Goal: Check status: Check status

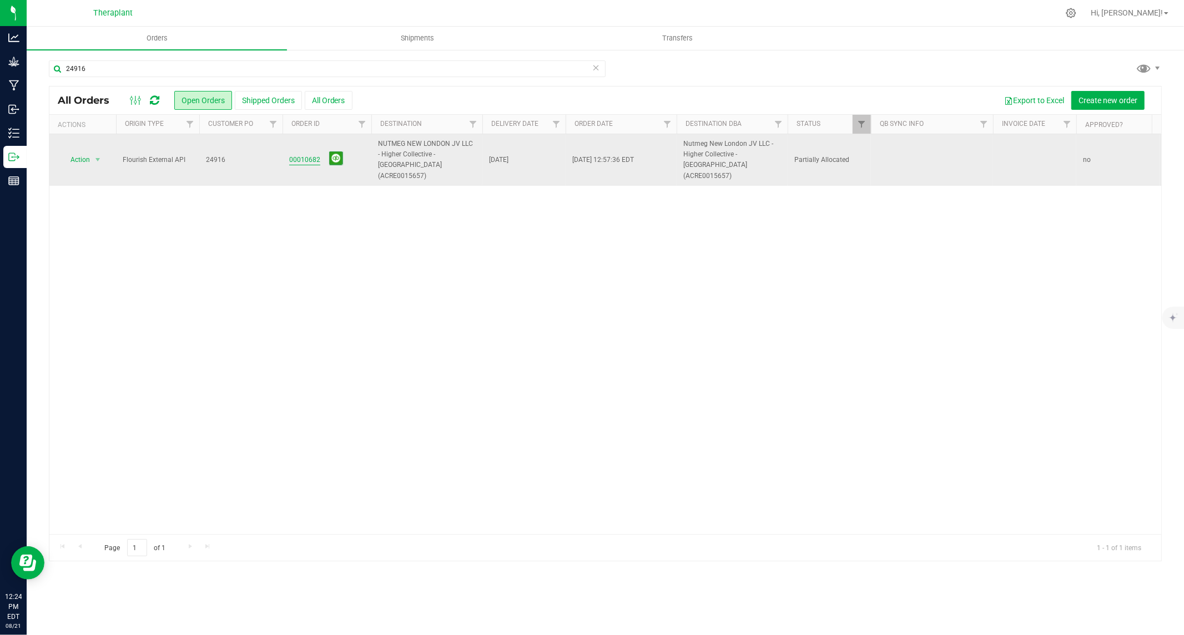
click at [306, 155] on link "00010682" at bounding box center [304, 160] width 31 height 11
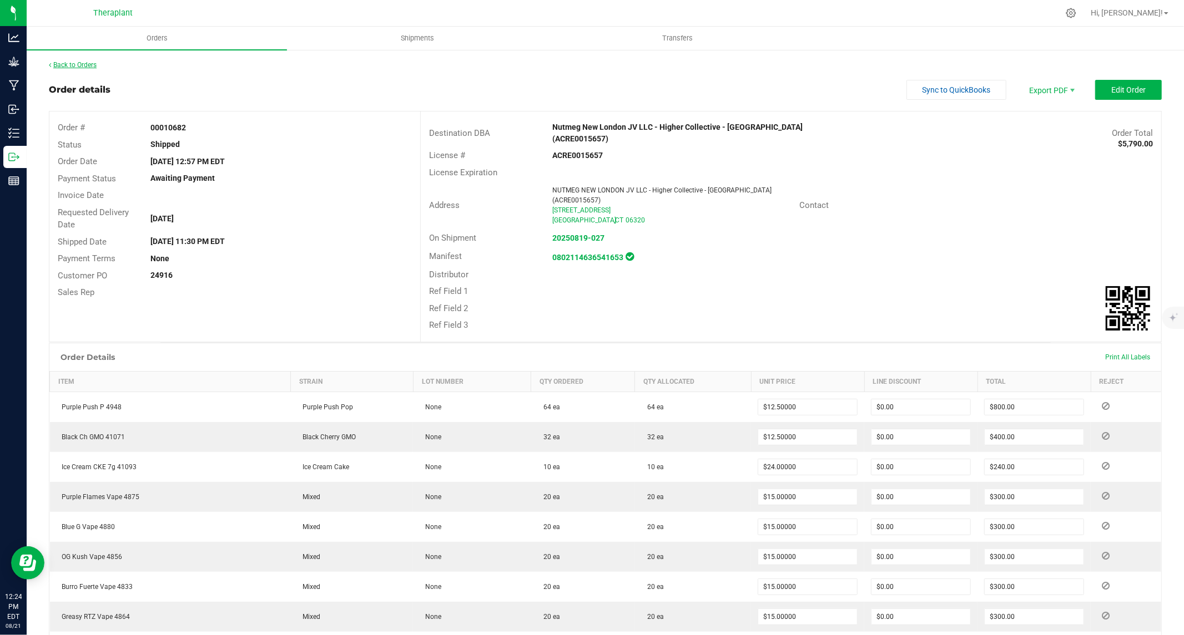
click at [74, 65] on link "Back to Orders" at bounding box center [73, 65] width 48 height 8
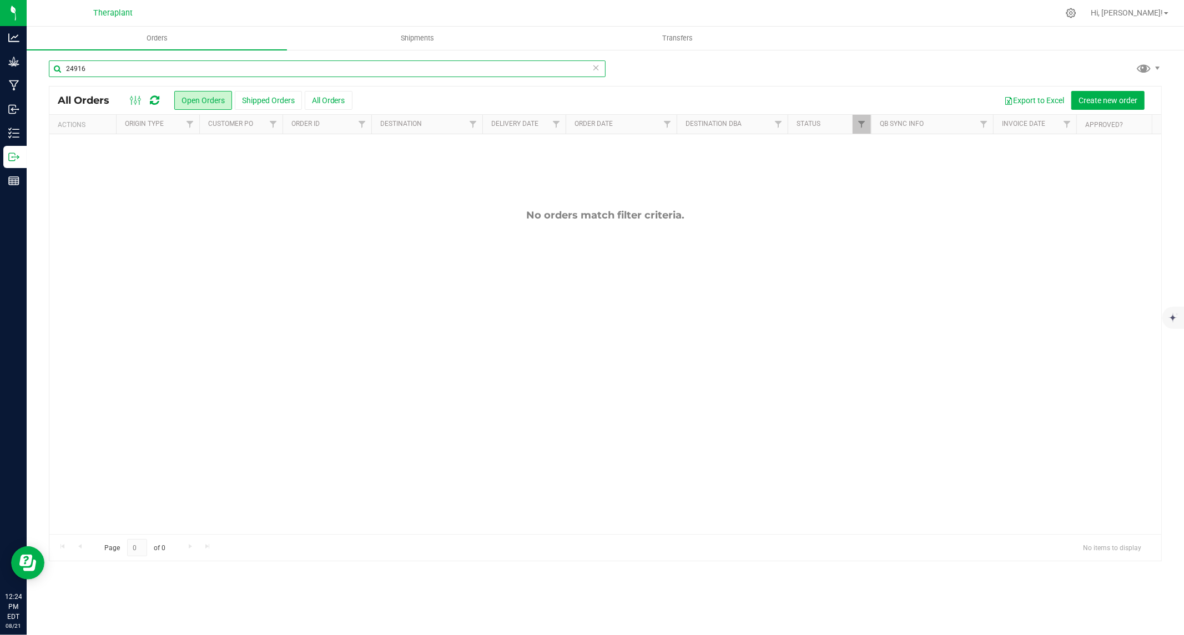
drag, startPoint x: 164, startPoint y: 69, endPoint x: -44, endPoint y: 85, distance: 208.8
click at [0, 85] on html "Analytics Grow Manufacturing Inbound Inventory Outbound Reports 12:24 PM EDT [D…" at bounding box center [592, 317] width 1184 height 635
paste input "00009988"
type input "00009988"
click at [336, 102] on button "All Orders" at bounding box center [329, 100] width 48 height 19
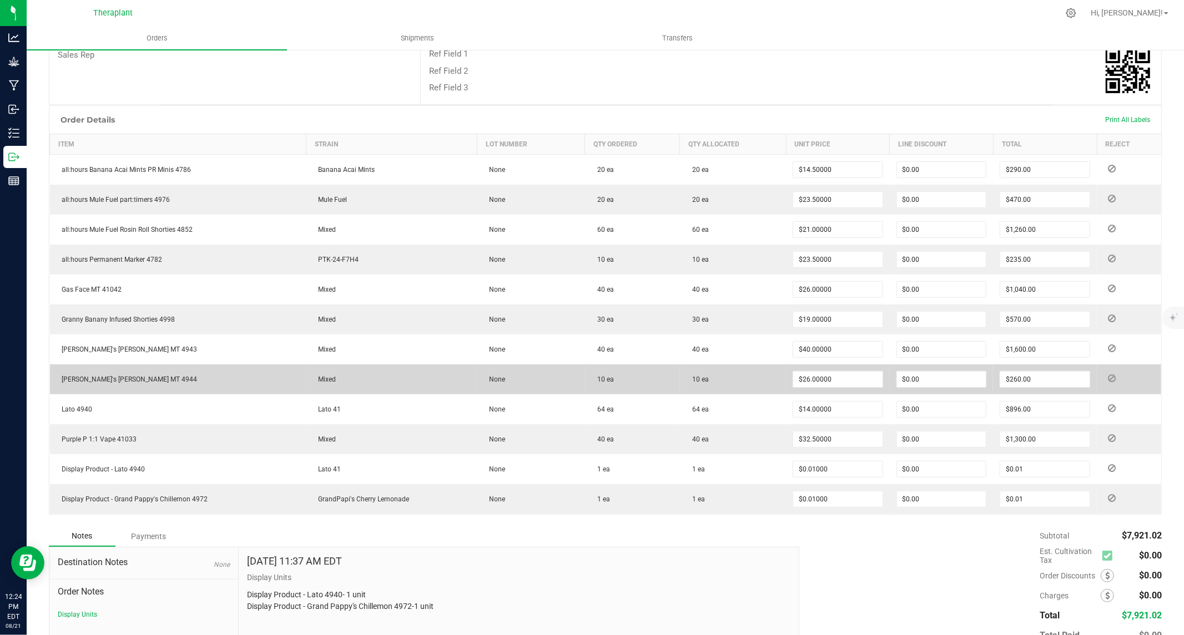
scroll to position [246, 0]
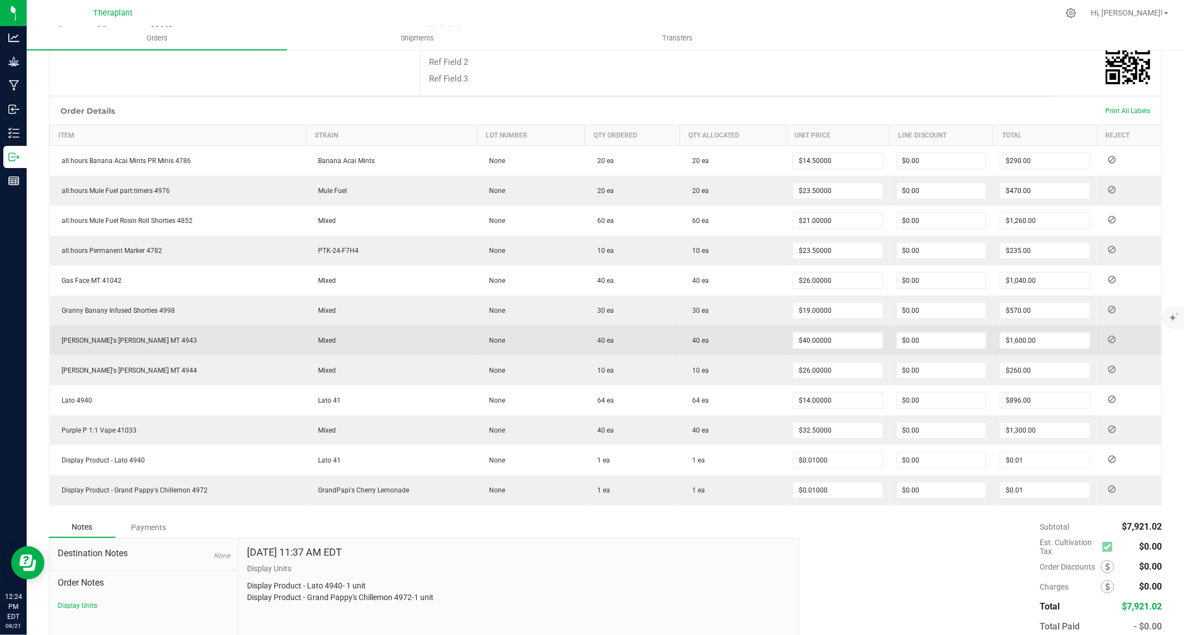
click at [385, 343] on td "Mixed" at bounding box center [391, 341] width 171 height 30
click at [87, 339] on span "[PERSON_NAME]'s [PERSON_NAME] MT 4943" at bounding box center [127, 341] width 141 height 8
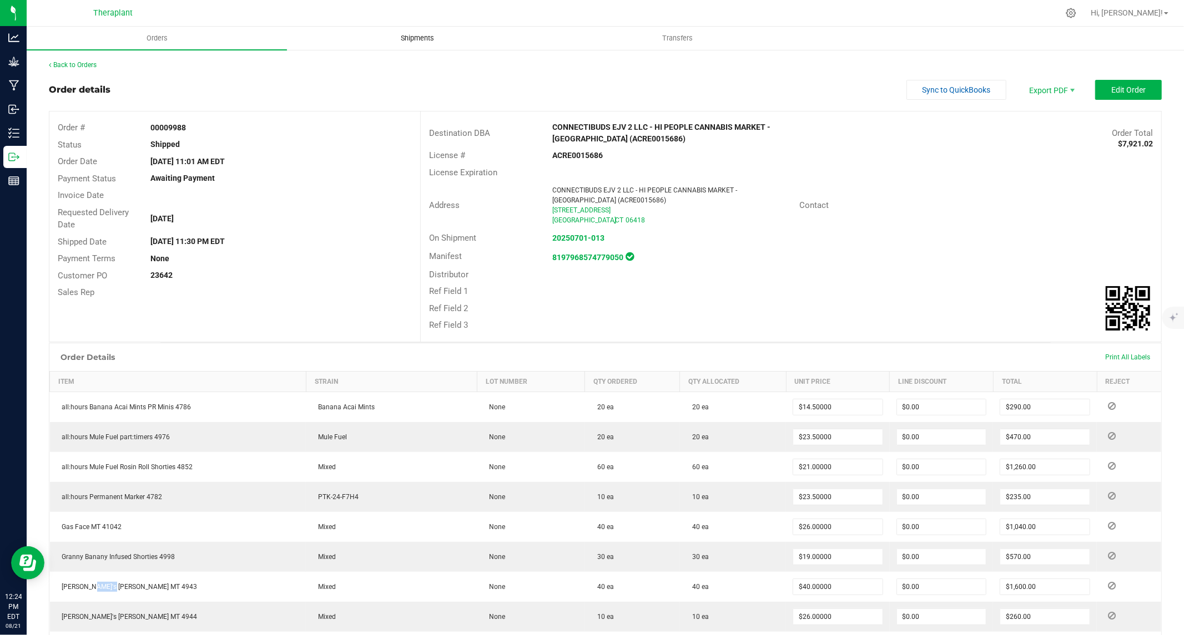
click at [412, 41] on span "Shipments" at bounding box center [417, 38] width 63 height 10
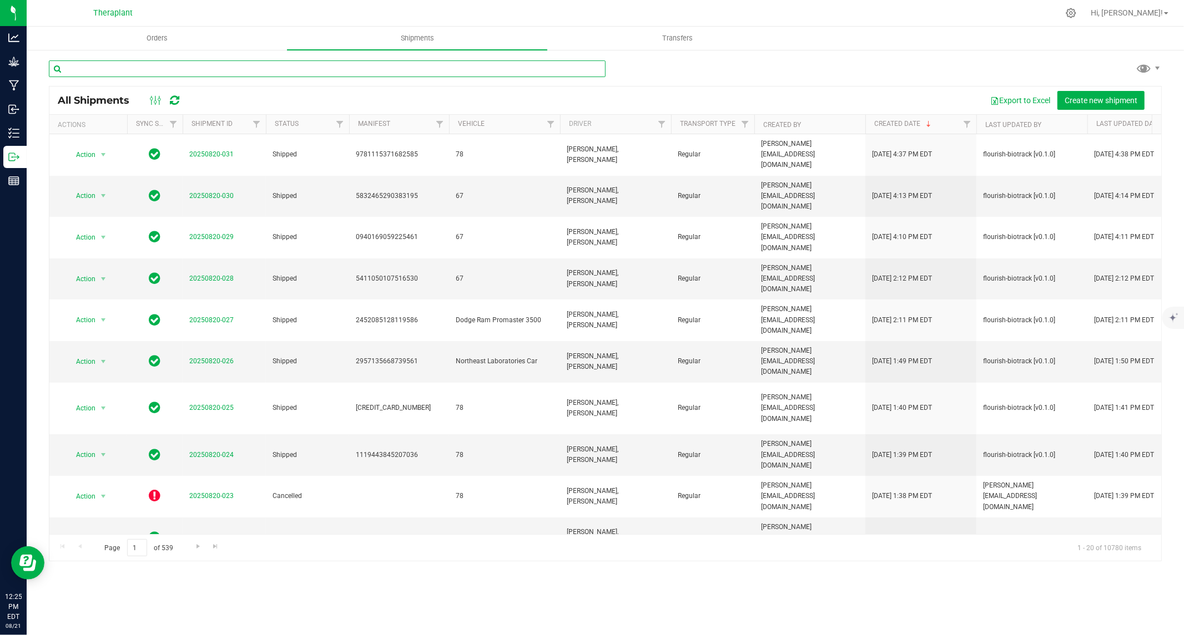
click at [263, 69] on input "text" at bounding box center [327, 68] width 557 height 17
paste input "00009988"
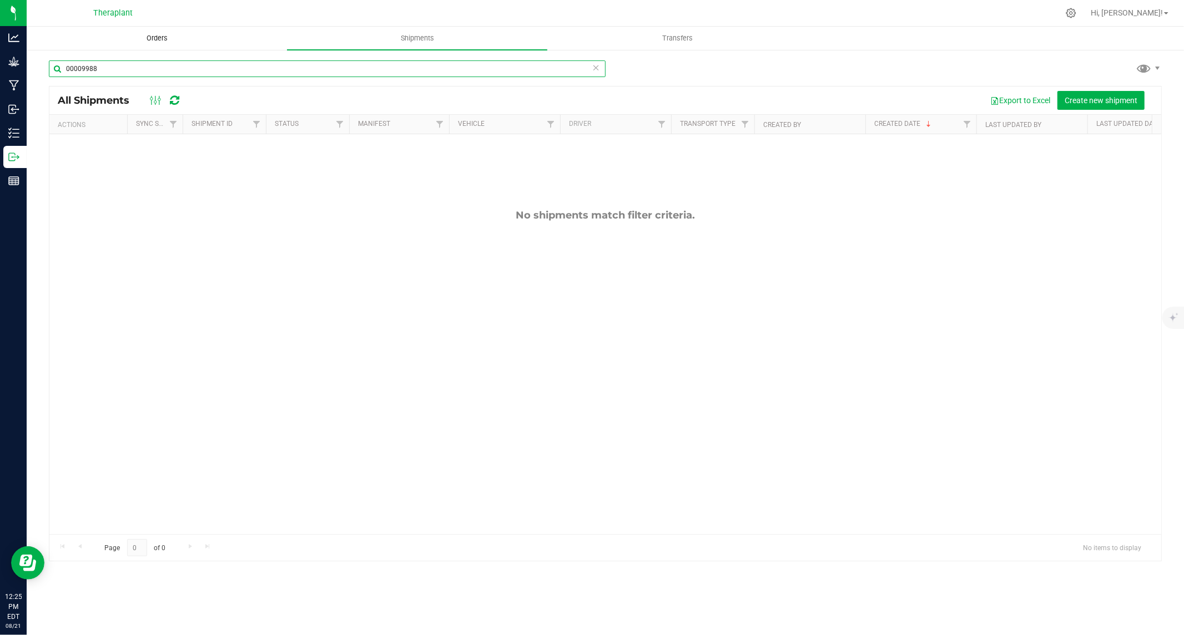
type input "00009988"
click at [158, 38] on span "Orders" at bounding box center [157, 38] width 51 height 10
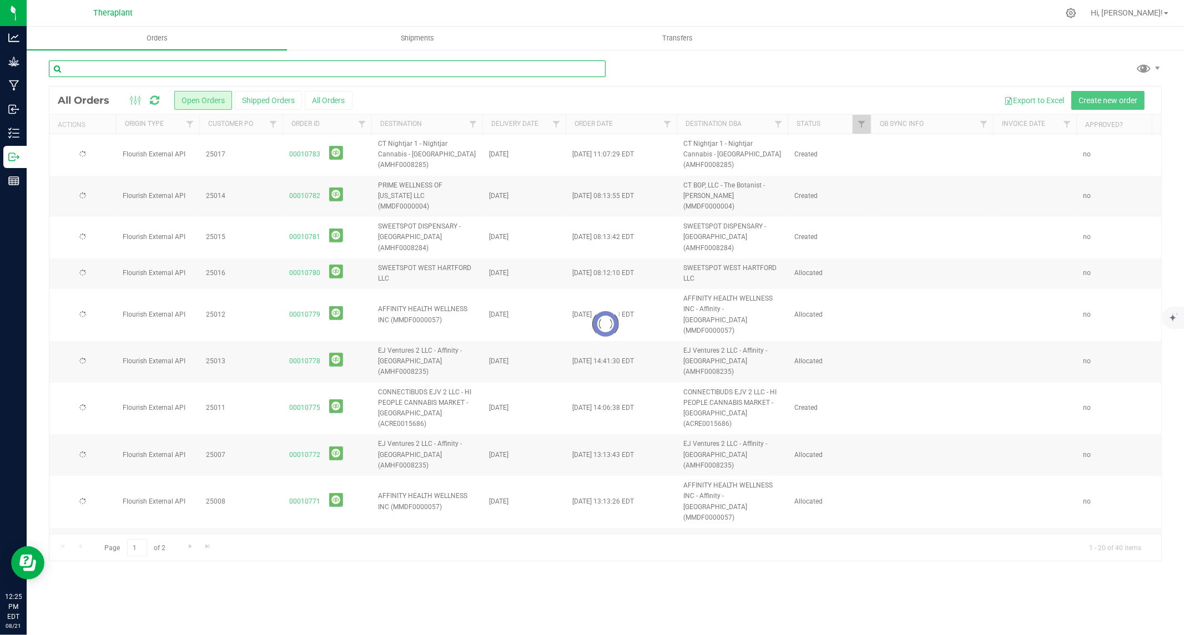
click at [154, 65] on input "text" at bounding box center [327, 68] width 557 height 17
paste input "00009988"
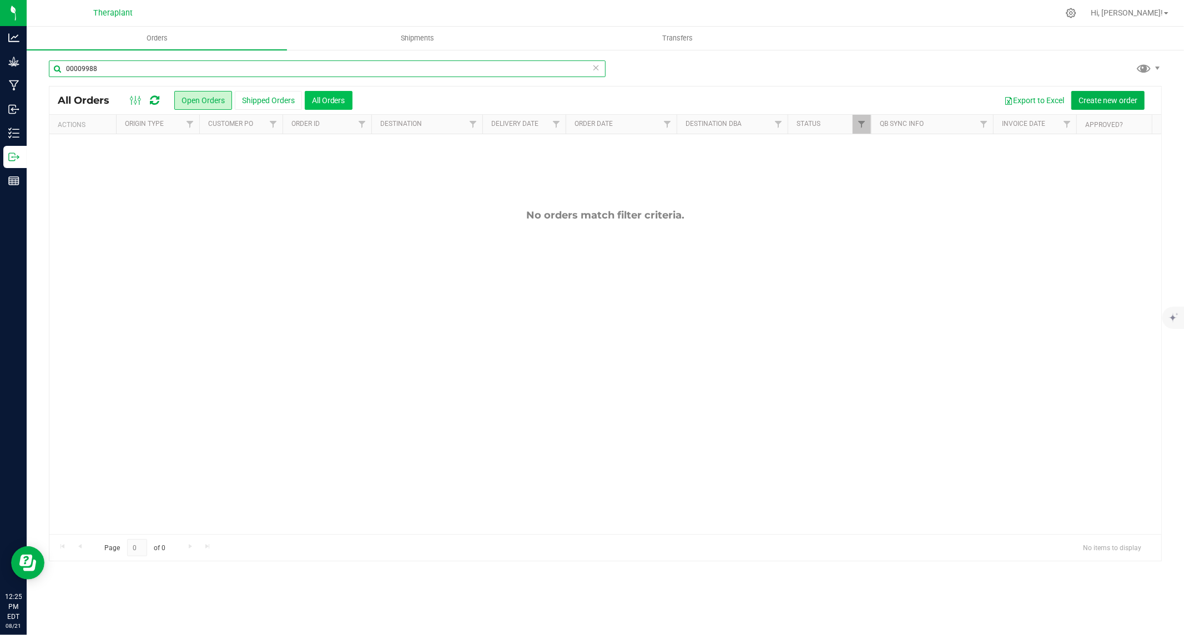
type input "00009988"
click at [334, 99] on button "All Orders" at bounding box center [329, 100] width 48 height 19
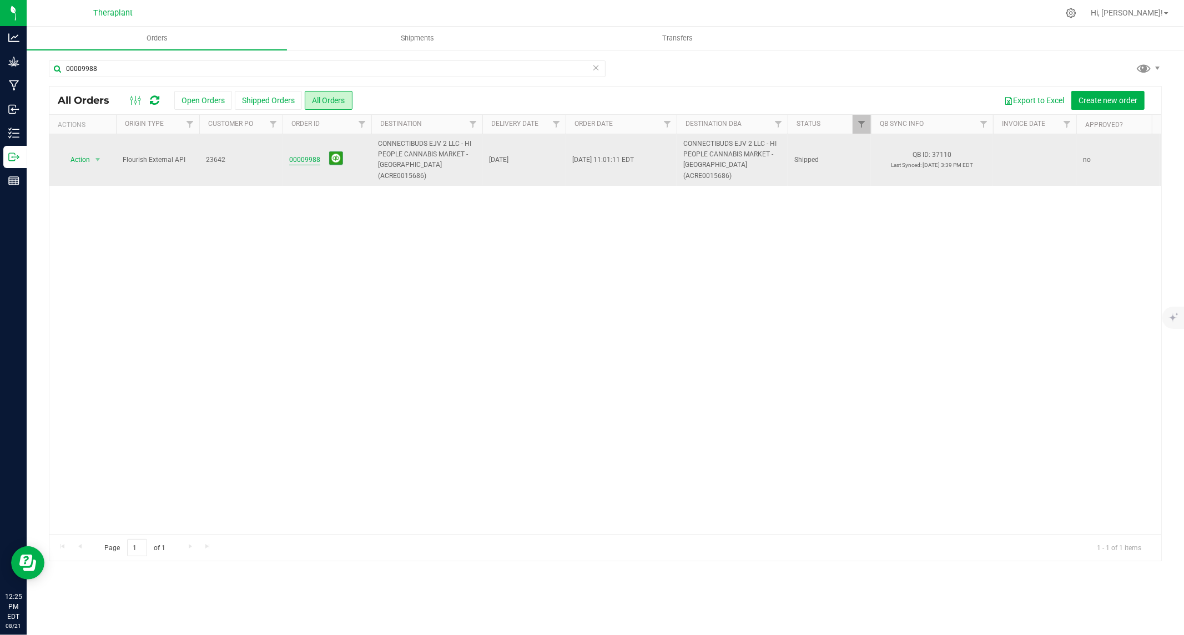
click at [306, 155] on link "00009988" at bounding box center [304, 160] width 31 height 11
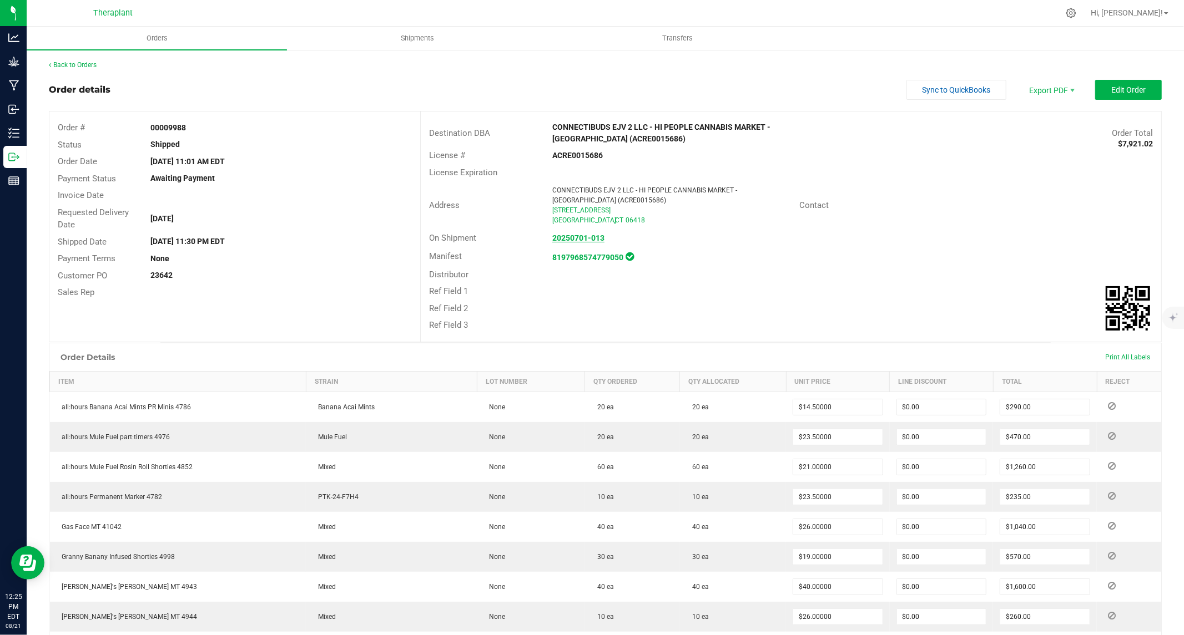
click at [567, 237] on strong "20250701-013" at bounding box center [578, 238] width 52 height 9
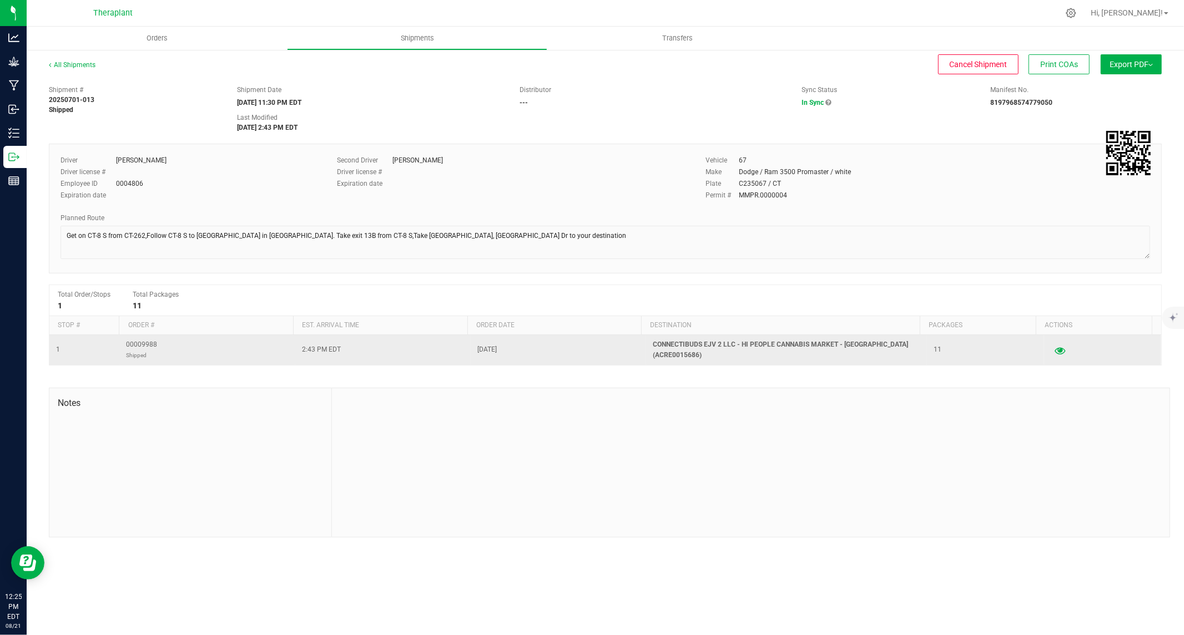
click at [1055, 350] on icon "button" at bounding box center [1060, 350] width 11 height 8
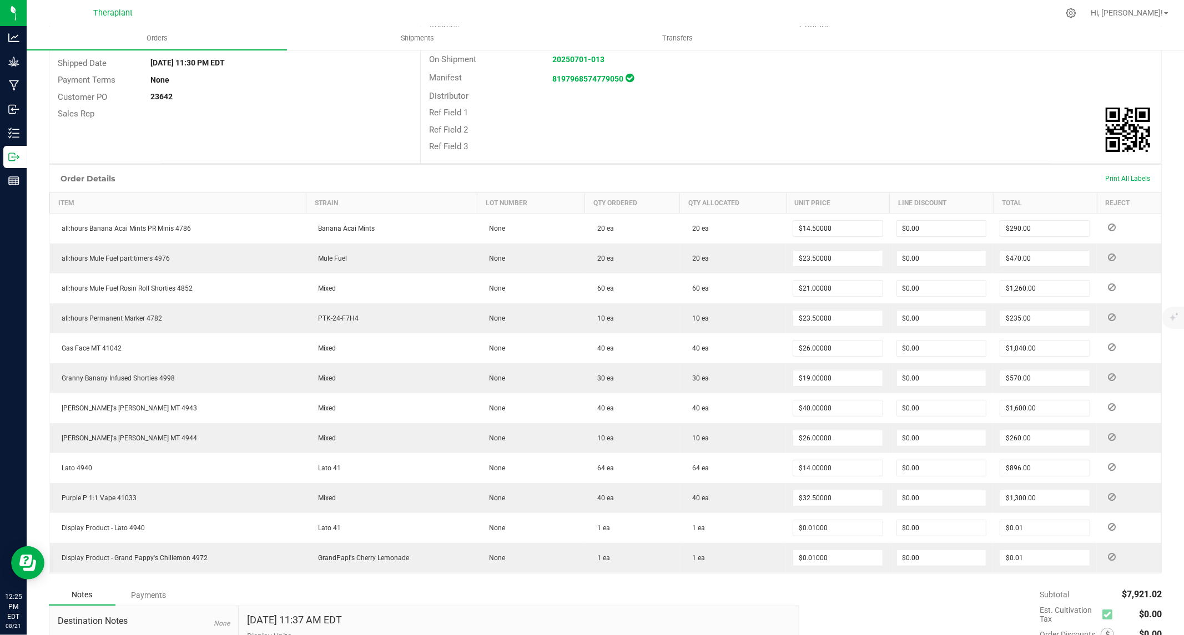
scroll to position [185, 0]
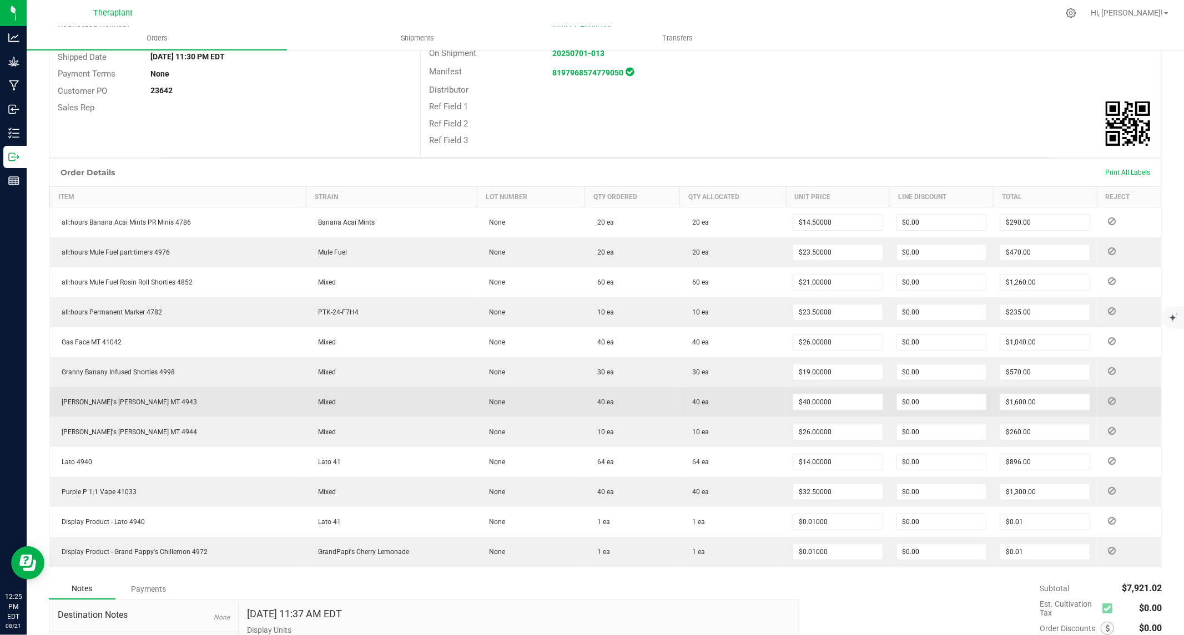
click at [95, 402] on span "[PERSON_NAME]'s [PERSON_NAME] MT 4943" at bounding box center [127, 402] width 141 height 8
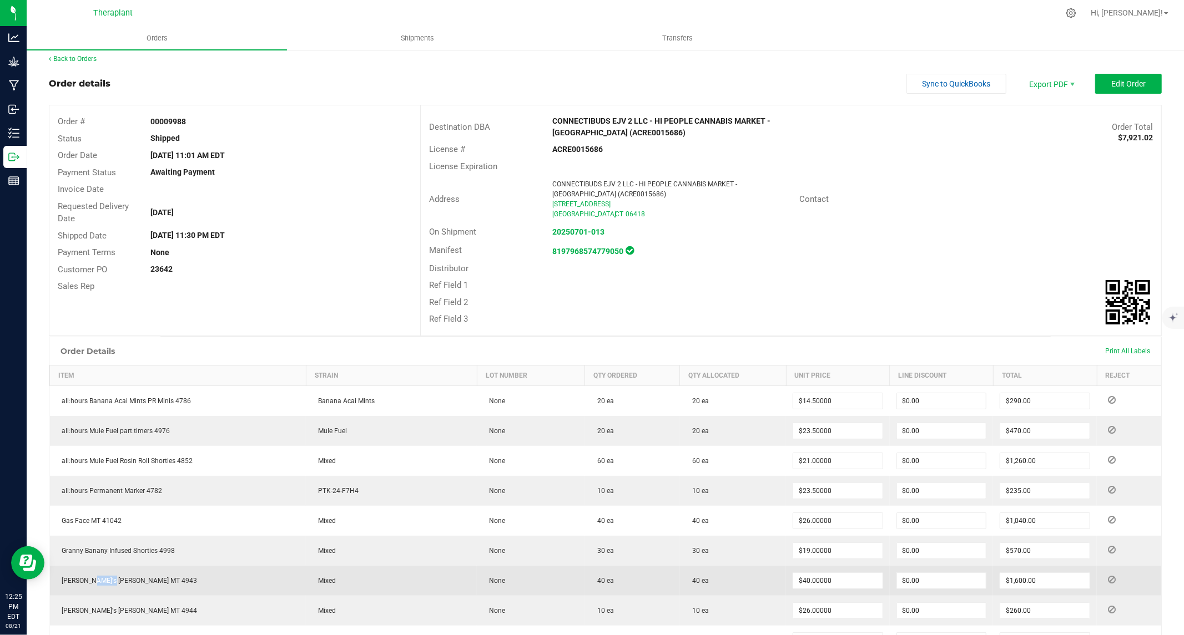
scroll to position [0, 0]
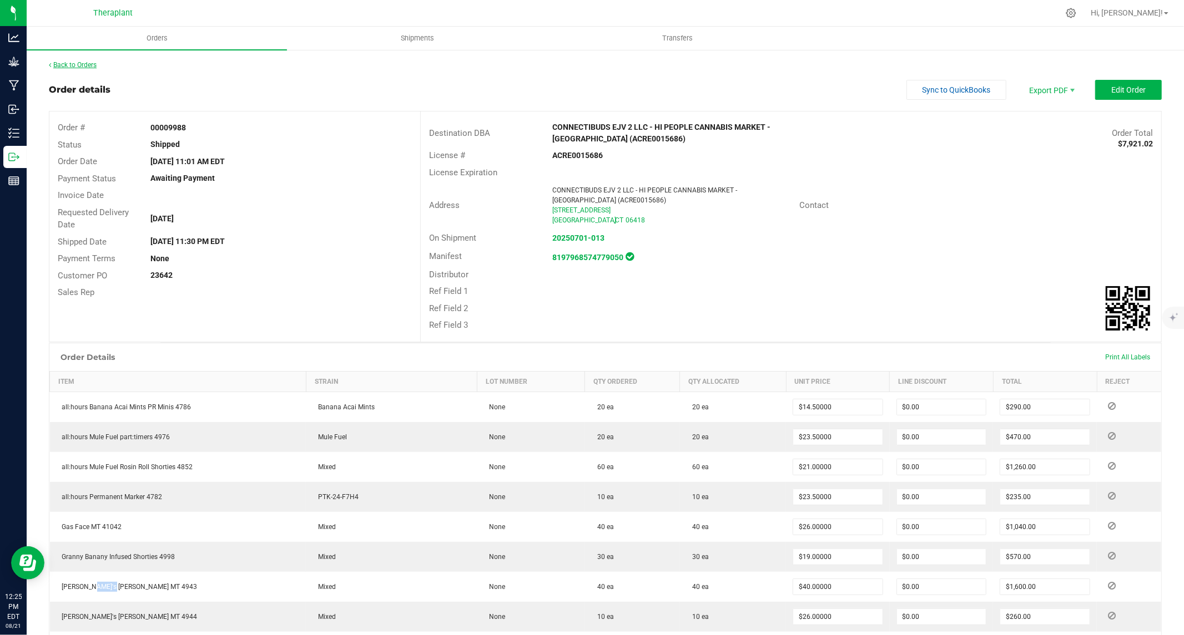
click at [70, 62] on link "Back to Orders" at bounding box center [73, 65] width 48 height 8
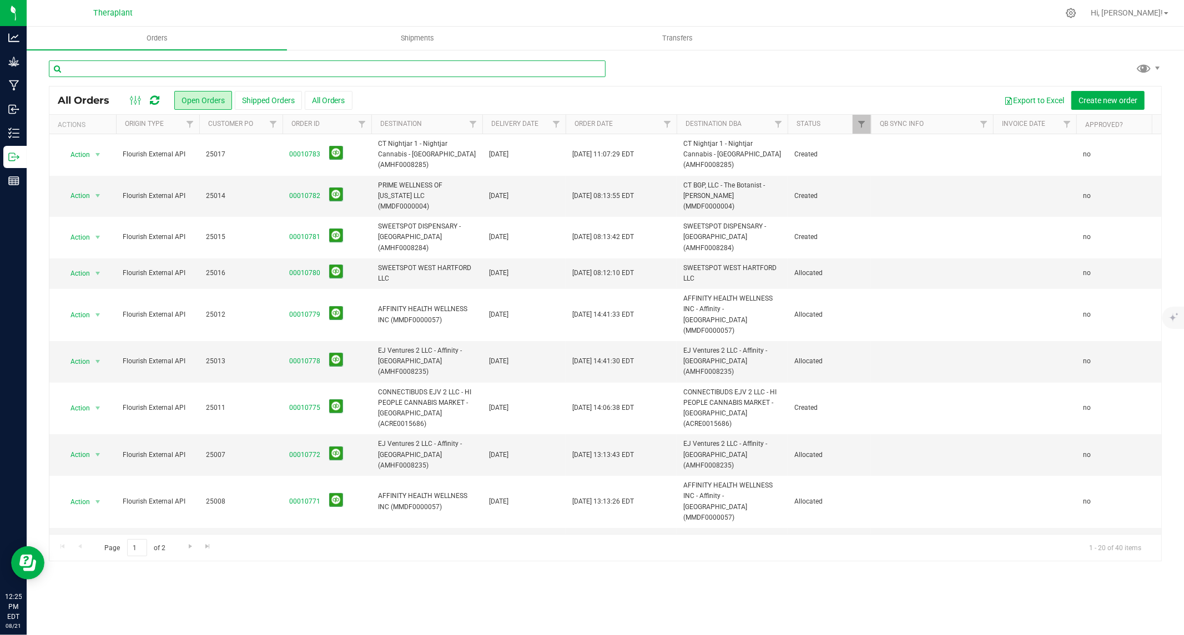
click at [156, 64] on input "text" at bounding box center [327, 68] width 557 height 17
paste input "00009988"
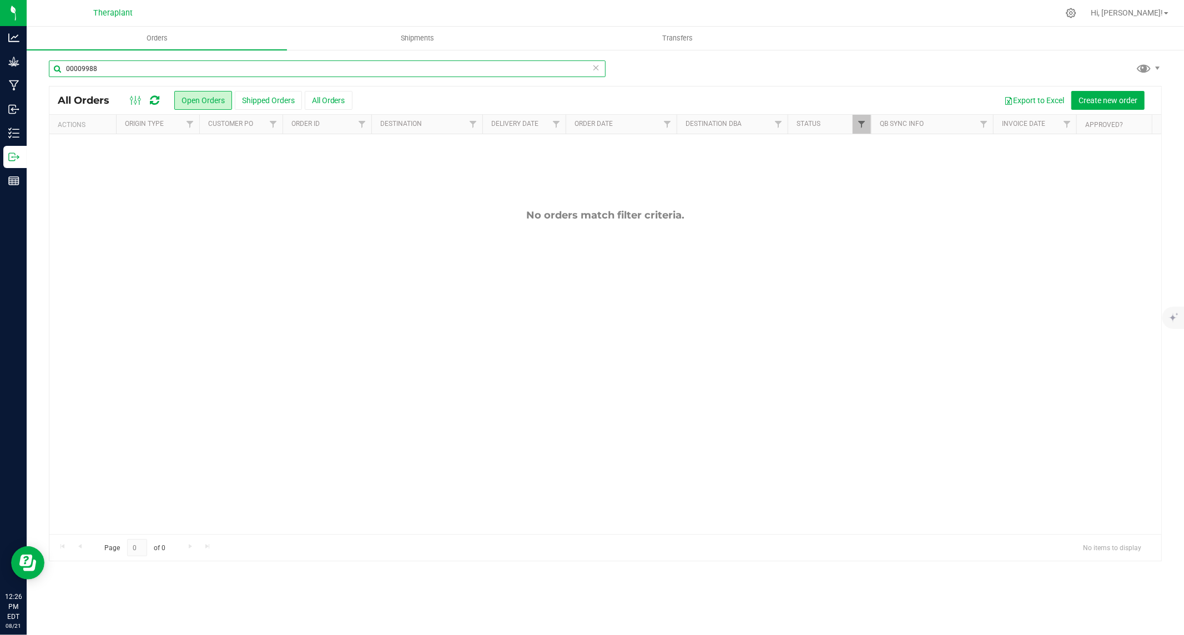
type input "00009988"
click at [860, 125] on span "Filter" at bounding box center [861, 124] width 9 height 9
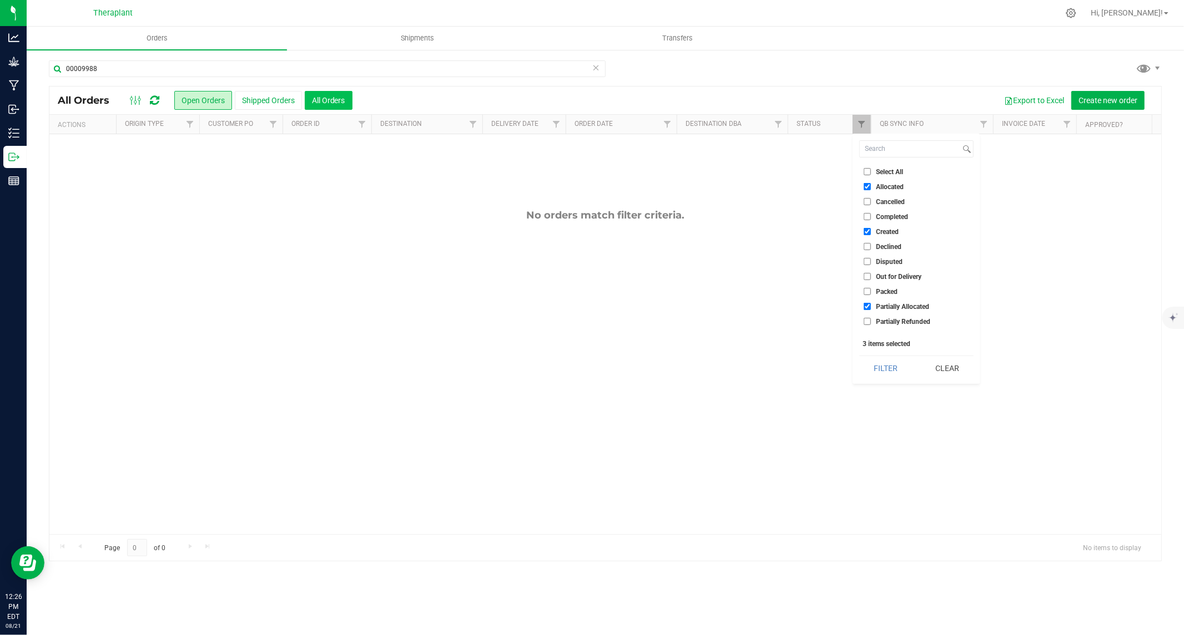
click at [341, 104] on button "All Orders" at bounding box center [329, 100] width 48 height 19
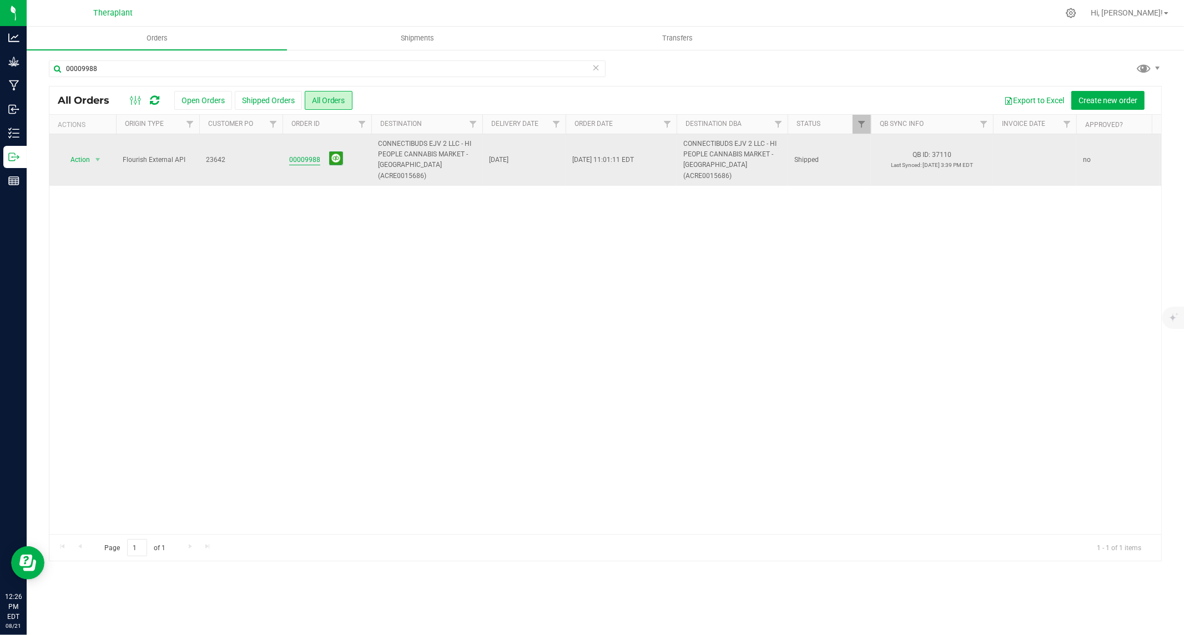
click at [307, 155] on link "00009988" at bounding box center [304, 160] width 31 height 11
